Goal: Task Accomplishment & Management: Manage account settings

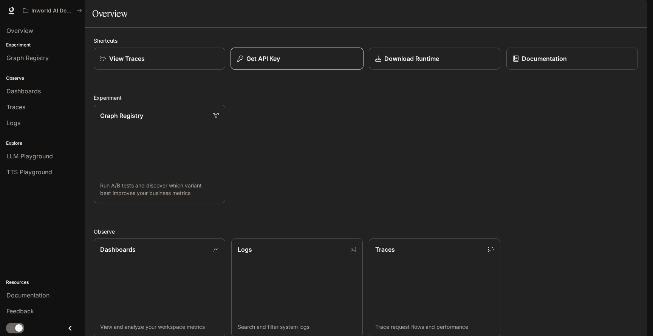
click at [285, 63] on div "Get API Key" at bounding box center [297, 58] width 120 height 9
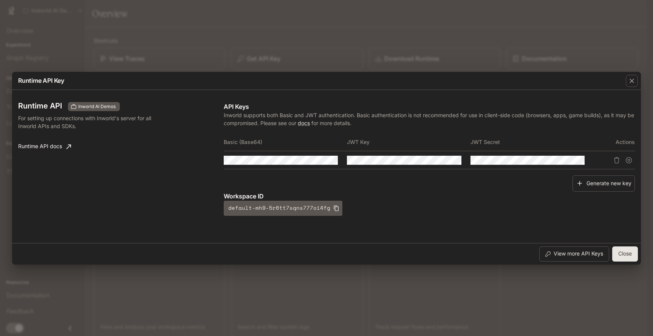
click at [628, 254] on button "Close" at bounding box center [626, 254] width 26 height 15
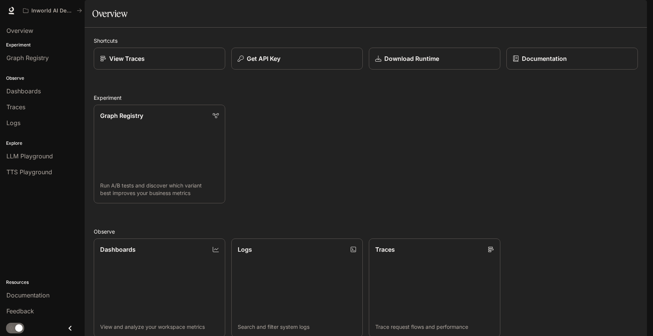
scroll to position [171, 0]
click at [132, 238] on link "Dashboards View and analyze your workspace metrics" at bounding box center [159, 288] width 133 height 100
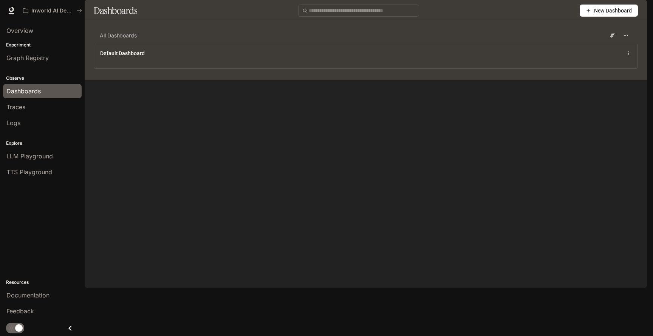
click at [639, 10] on img "button" at bounding box center [637, 10] width 11 height 11
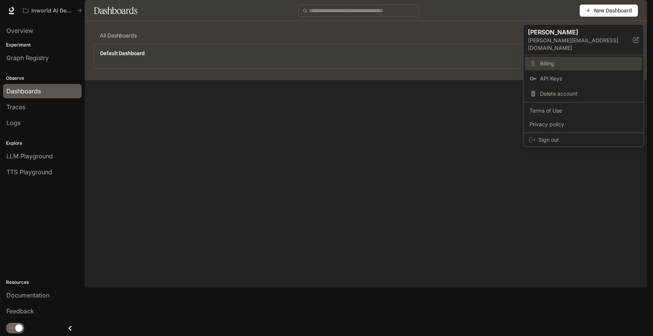
click at [557, 57] on link "Billing" at bounding box center [583, 64] width 117 height 14
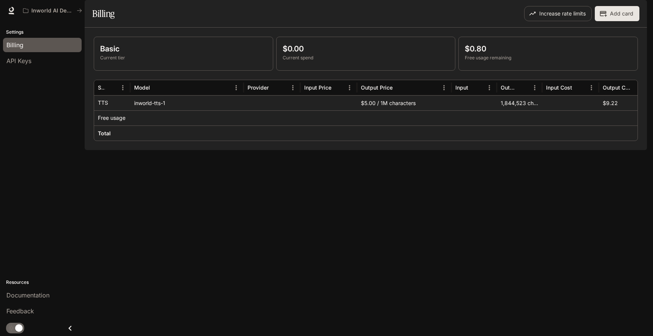
click at [639, 11] on img "button" at bounding box center [637, 10] width 11 height 11
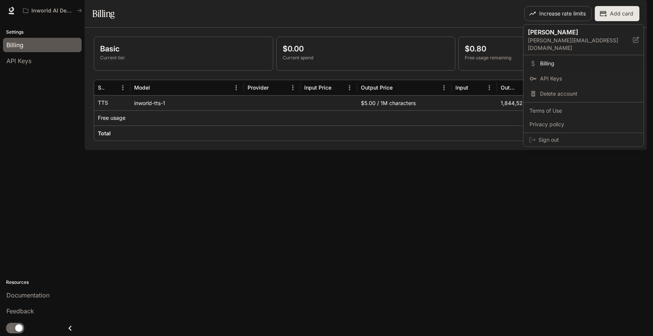
click at [466, 229] on div at bounding box center [326, 168] width 653 height 336
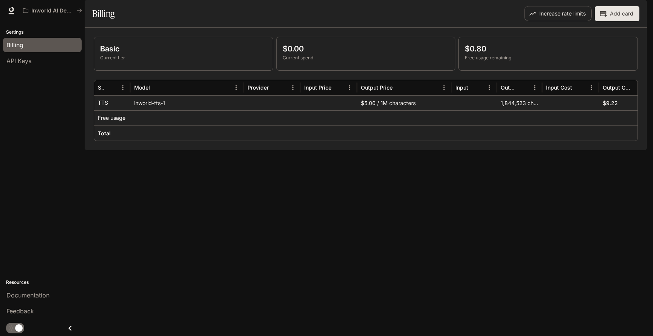
click at [639, 10] on img "button" at bounding box center [637, 10] width 11 height 11
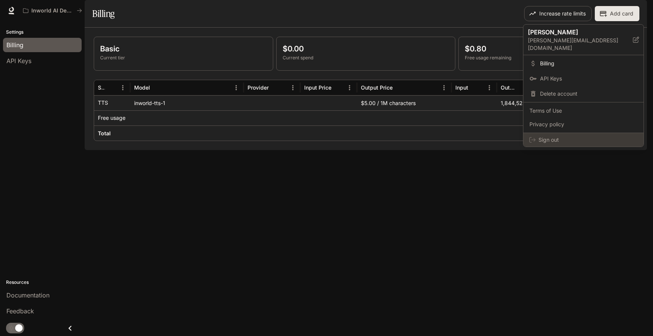
click at [569, 136] on span "Sign out" at bounding box center [588, 140] width 99 height 8
